Goal: Check status

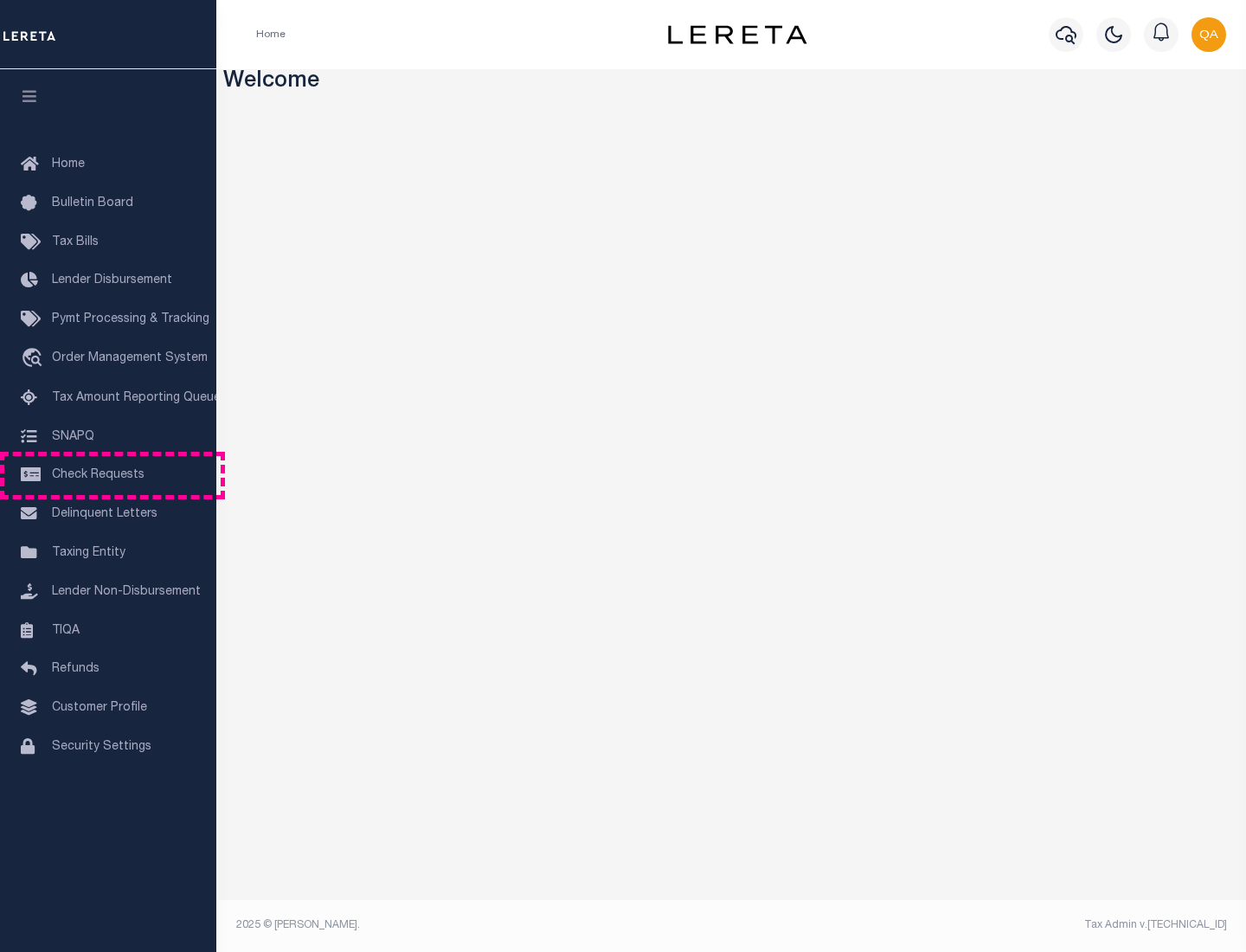
click at [109, 475] on span "Check Requests" at bounding box center [98, 475] width 93 height 12
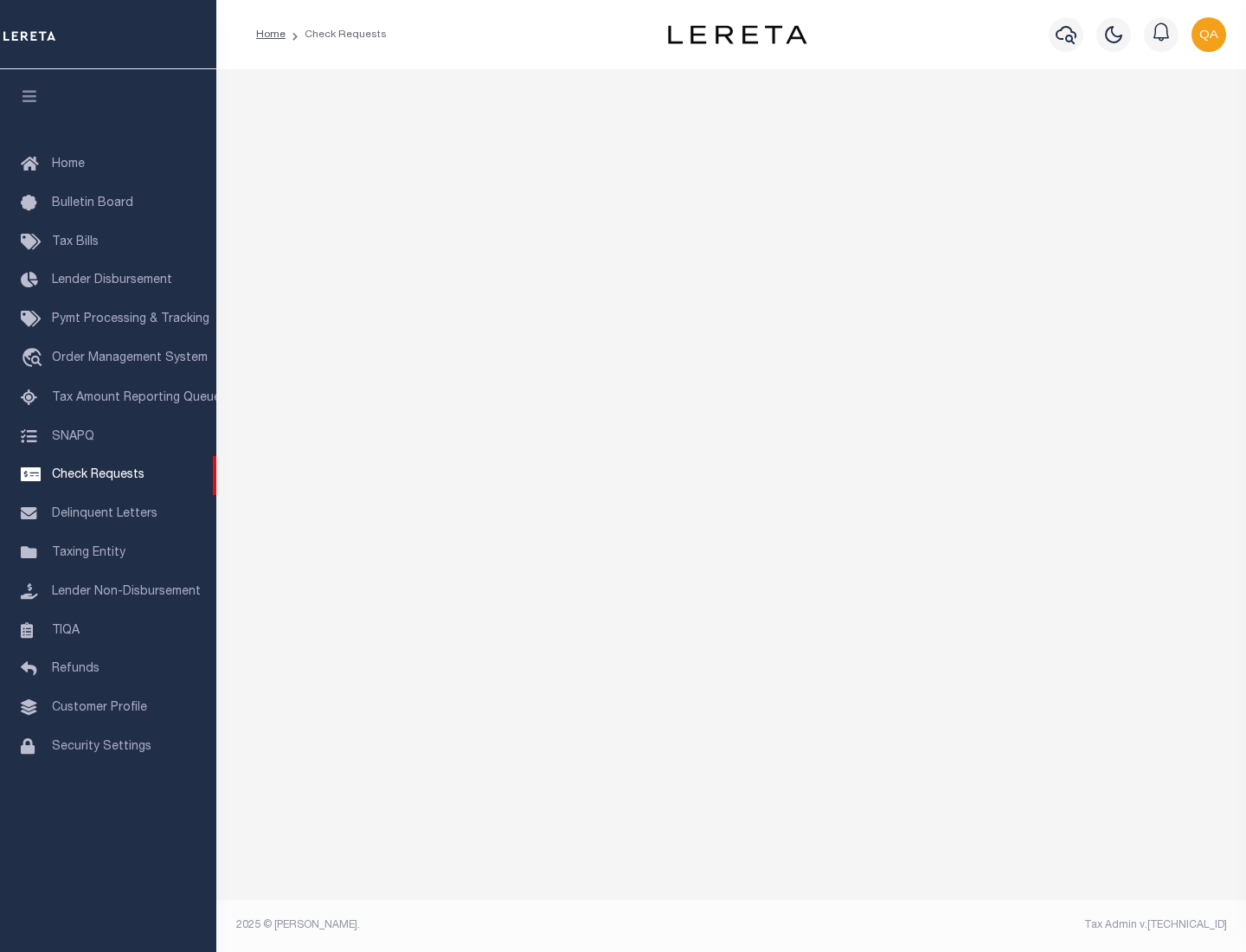
select select "50"
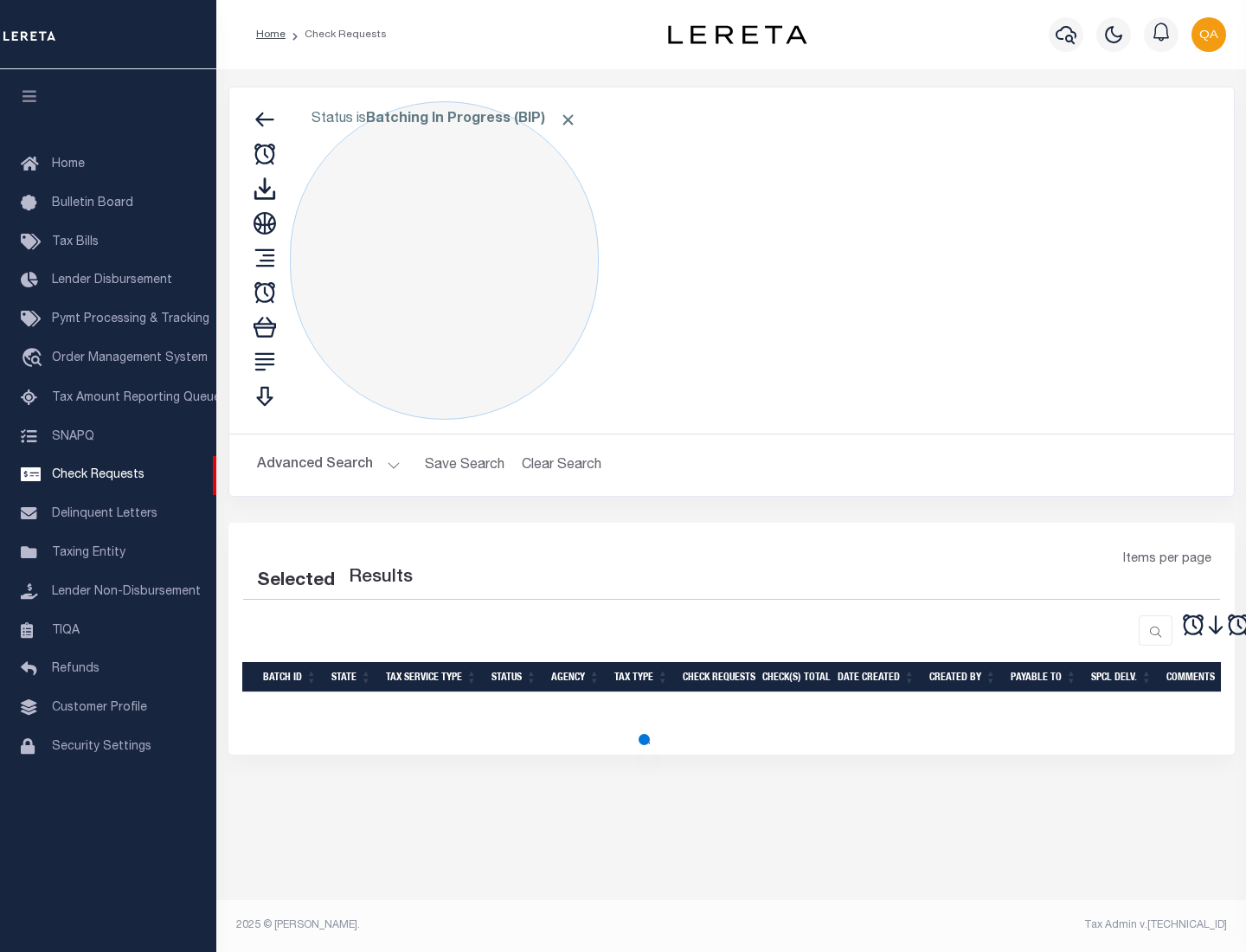
select select "50"
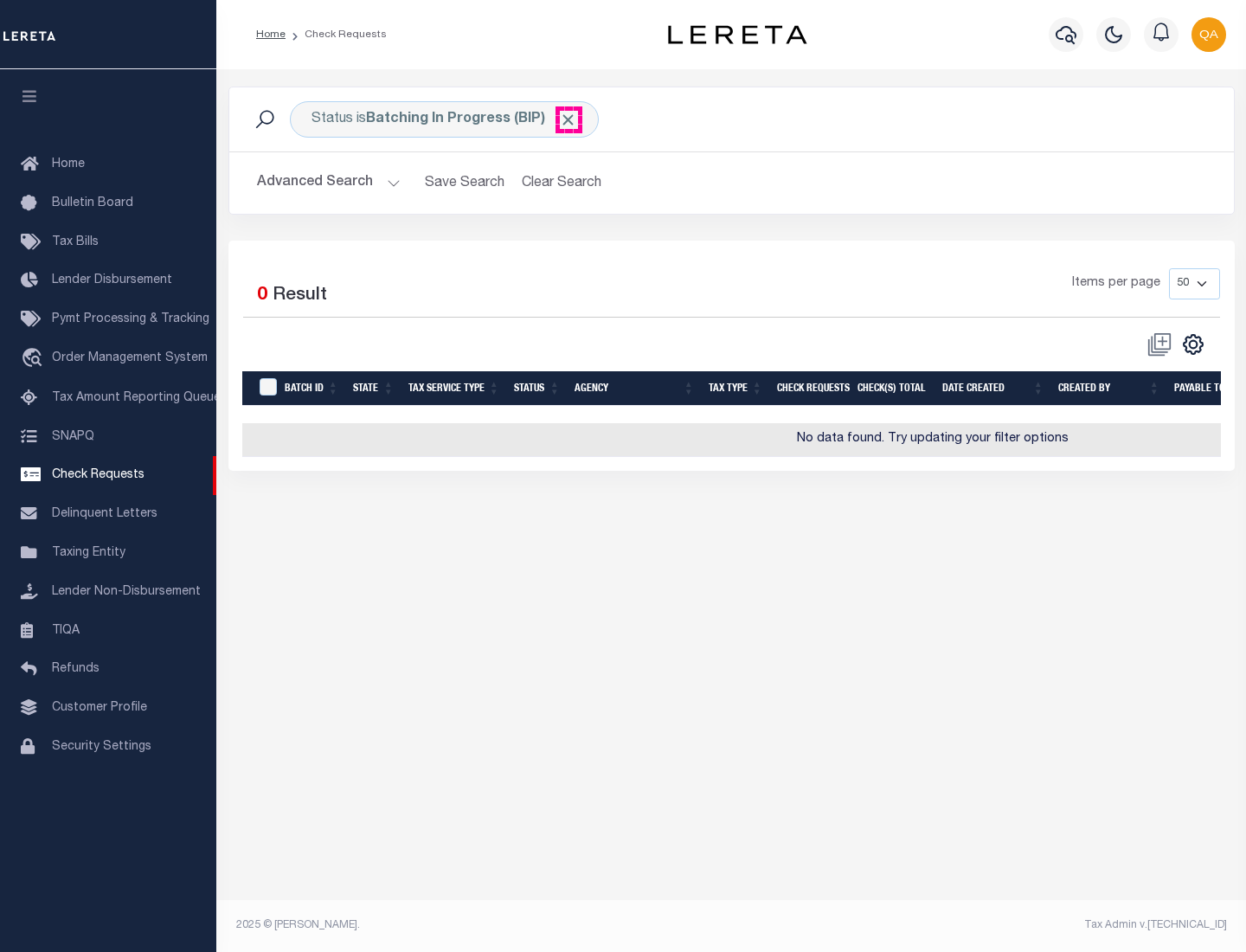
click at [569, 119] on span "Click to Remove" at bounding box center [568, 119] width 18 height 18
